Goal: Information Seeking & Learning: Learn about a topic

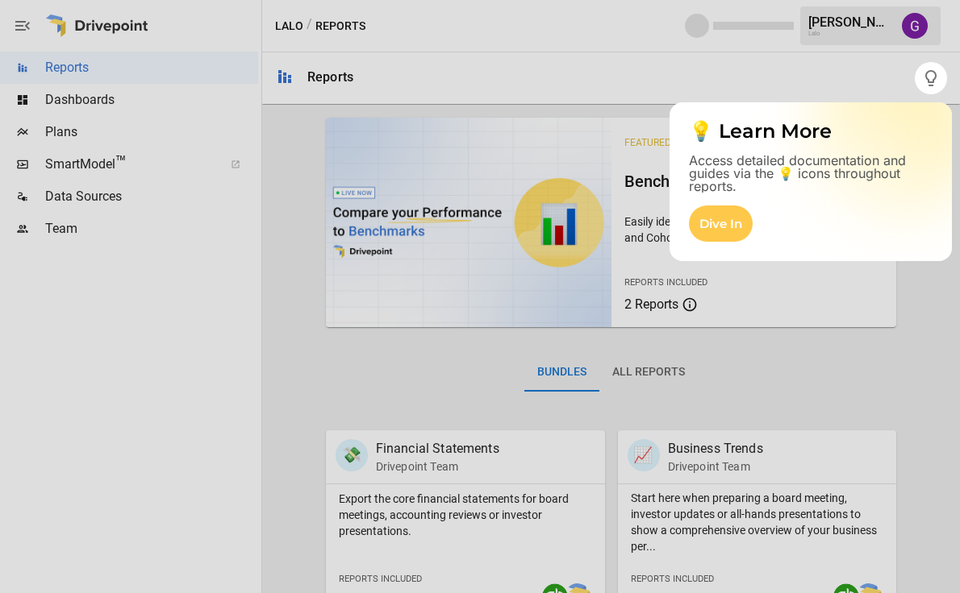
click at [905, 329] on div at bounding box center [480, 343] width 960 height 499
click at [66, 152] on div at bounding box center [480, 343] width 960 height 499
click at [560, 400] on div at bounding box center [480, 343] width 960 height 499
click at [796, 364] on div at bounding box center [480, 343] width 960 height 499
click at [771, 82] on div at bounding box center [457, 296] width 914 height 593
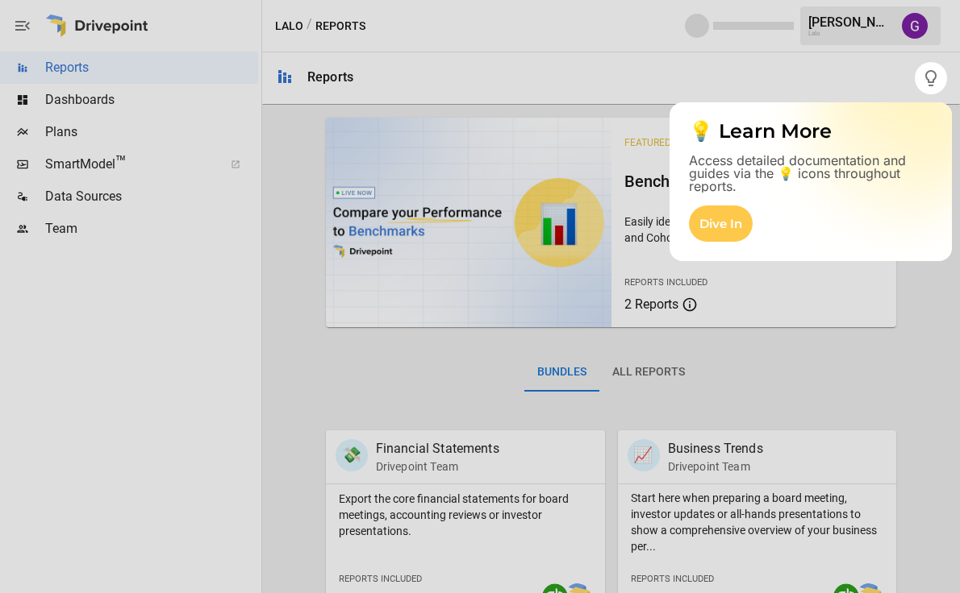
click at [54, 130] on div at bounding box center [480, 343] width 960 height 499
click at [722, 234] on div "Dive In" at bounding box center [721, 224] width 64 height 36
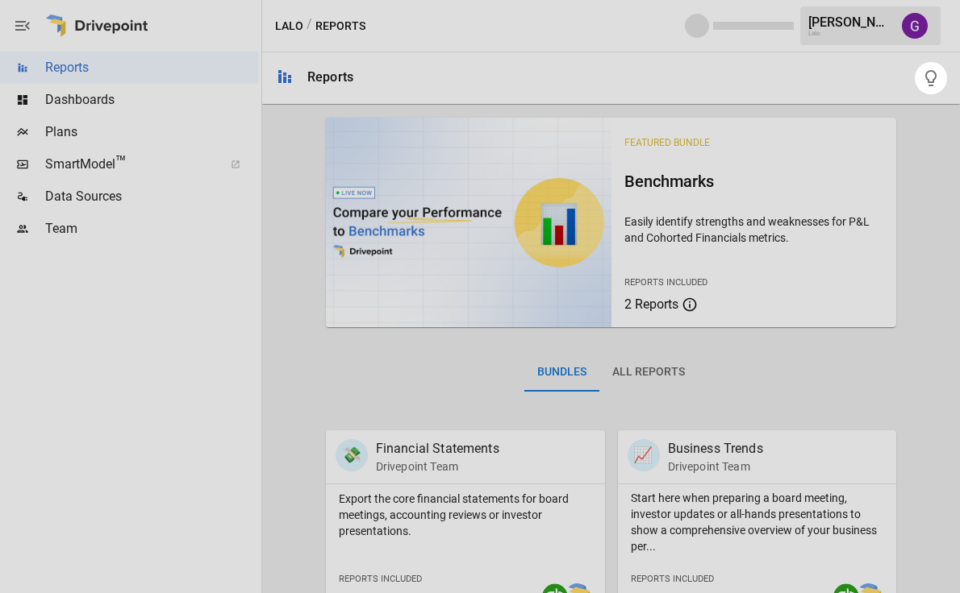
click div "💡 Learn More Access detailed documentation and guides via the 💡 icons throughou…" at bounding box center [480, 0] width 960 height 0
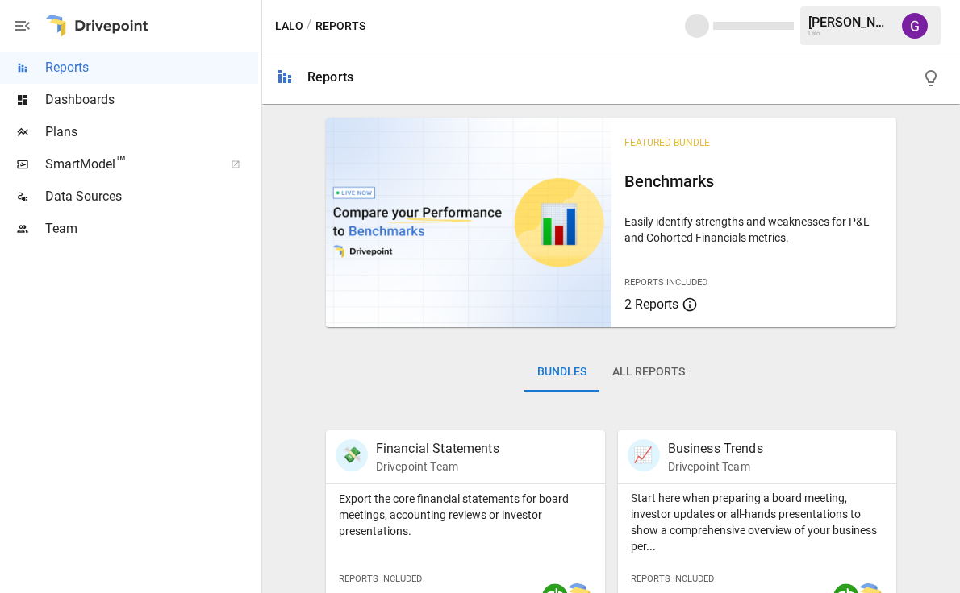
click at [91, 168] on span "SmartModel ™" at bounding box center [129, 164] width 168 height 19
